Goal: Information Seeking & Learning: Learn about a topic

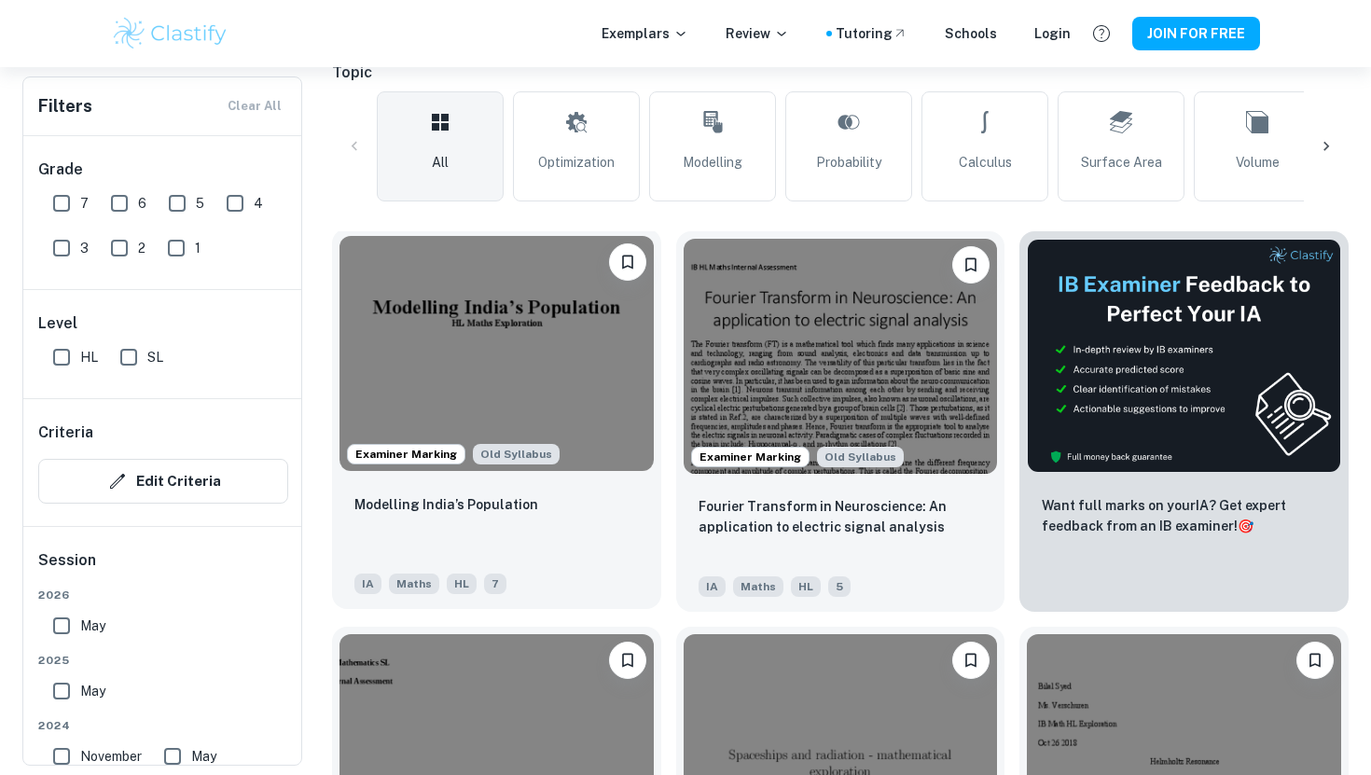
scroll to position [350, 0]
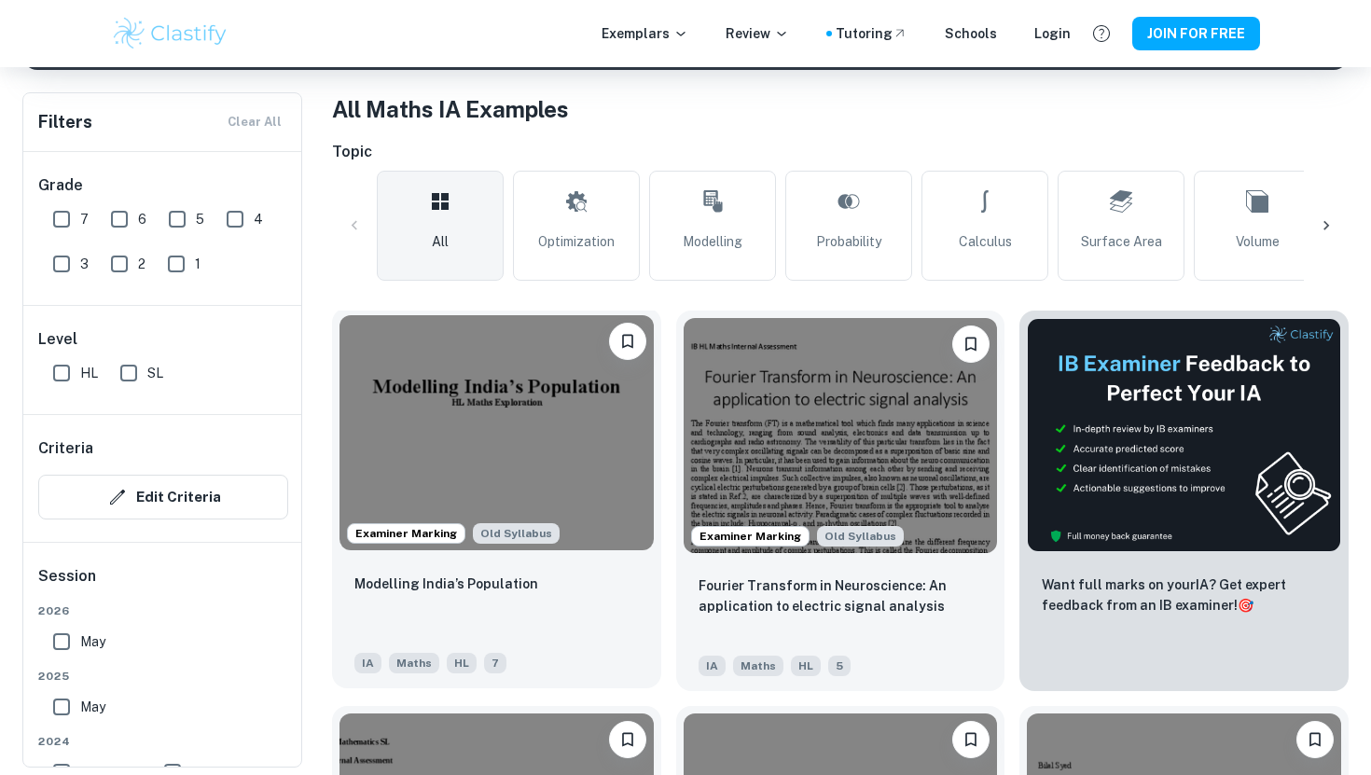
click at [417, 369] on img at bounding box center [497, 432] width 314 height 235
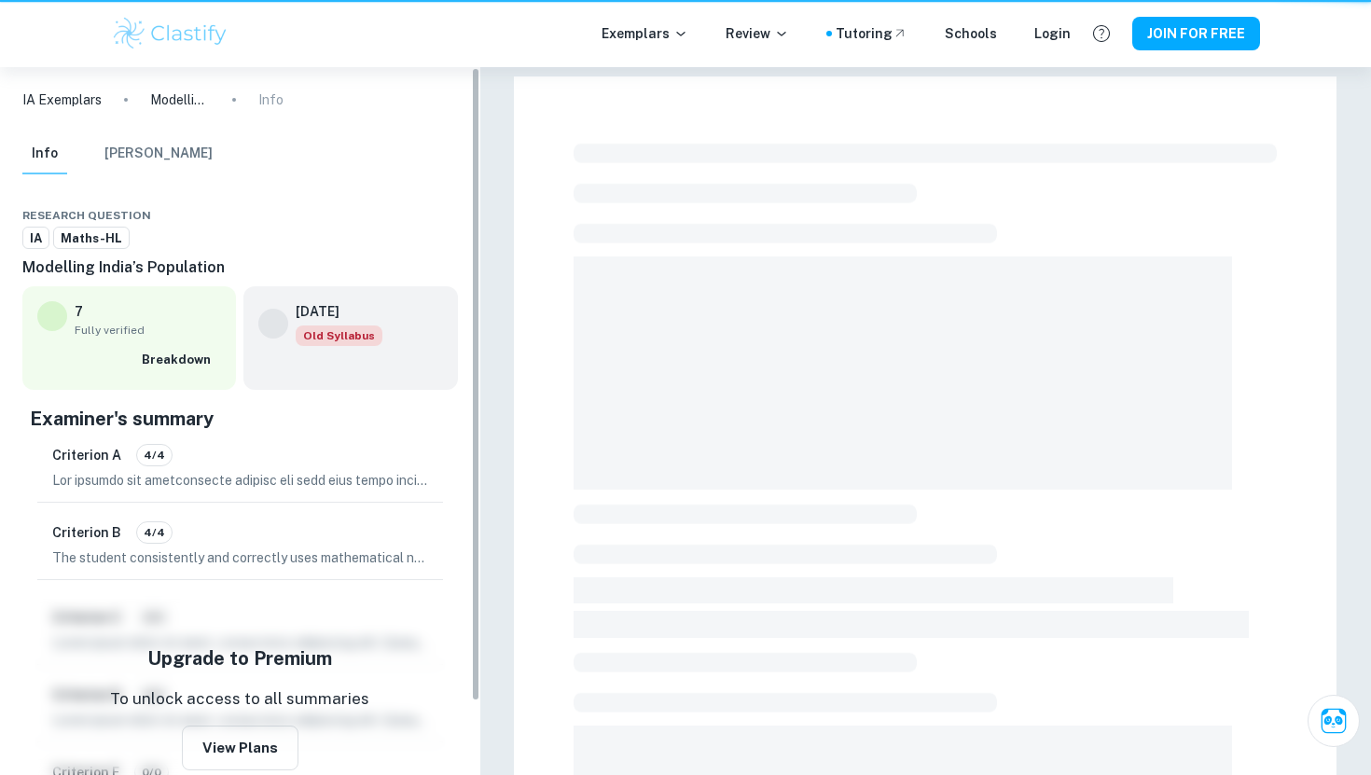
click at [417, 369] on div "[DATE] Old Syllabus" at bounding box center [350, 337] width 214 height 103
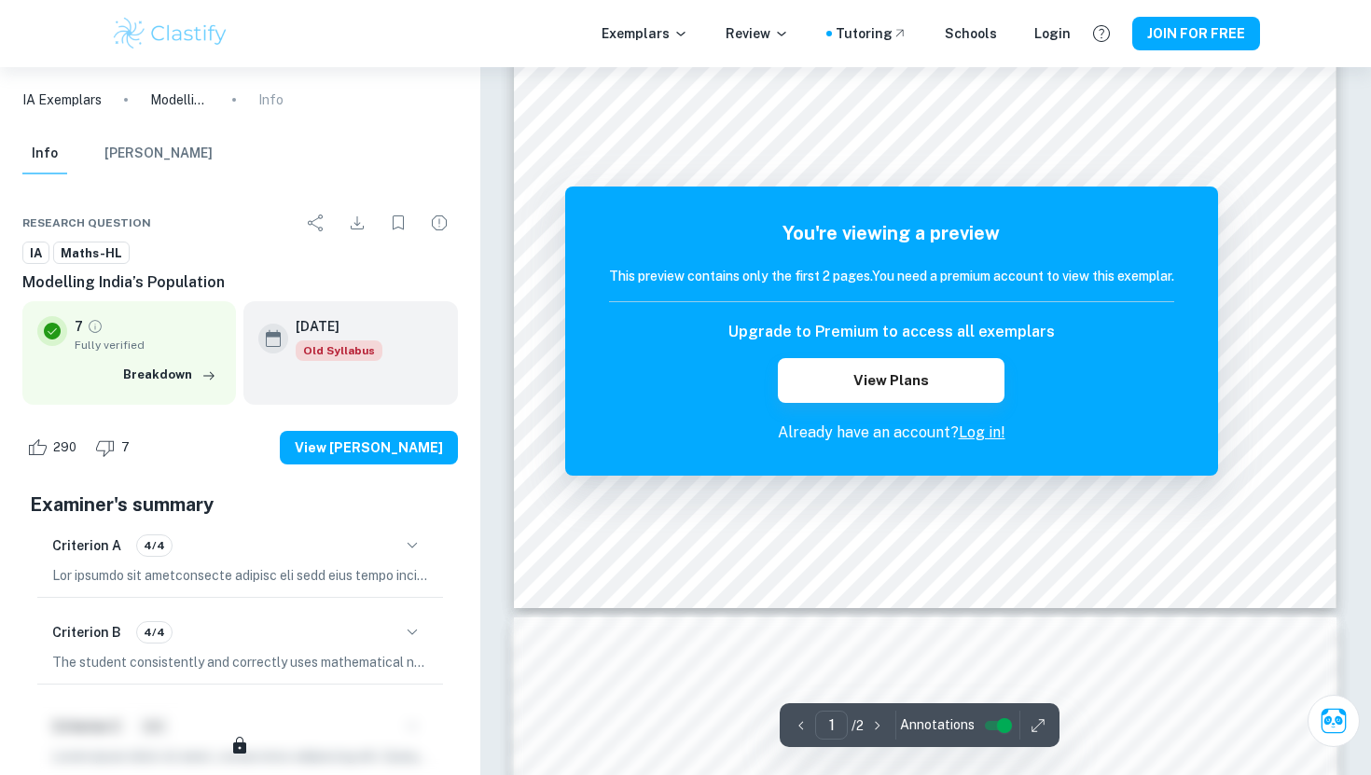
scroll to position [653, 0]
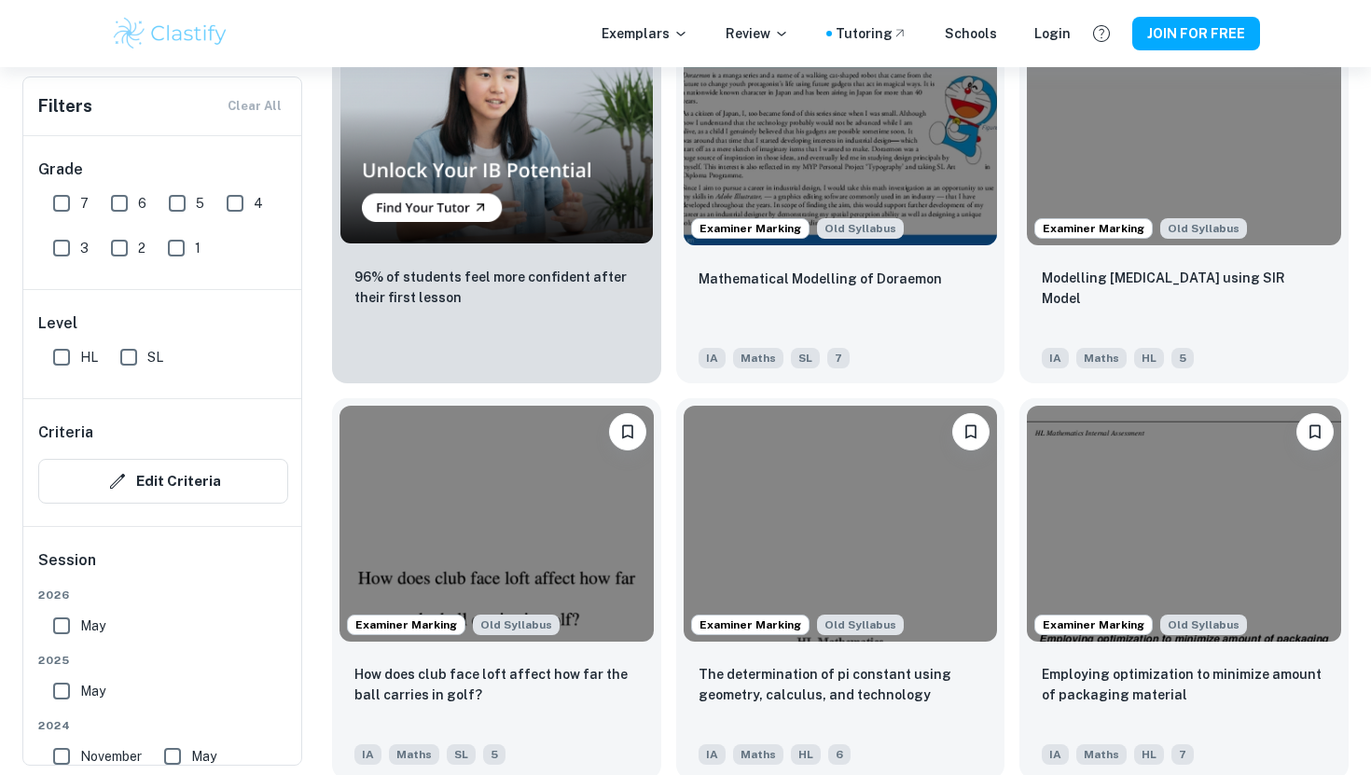
scroll to position [1634, 0]
